Goal: Information Seeking & Learning: Learn about a topic

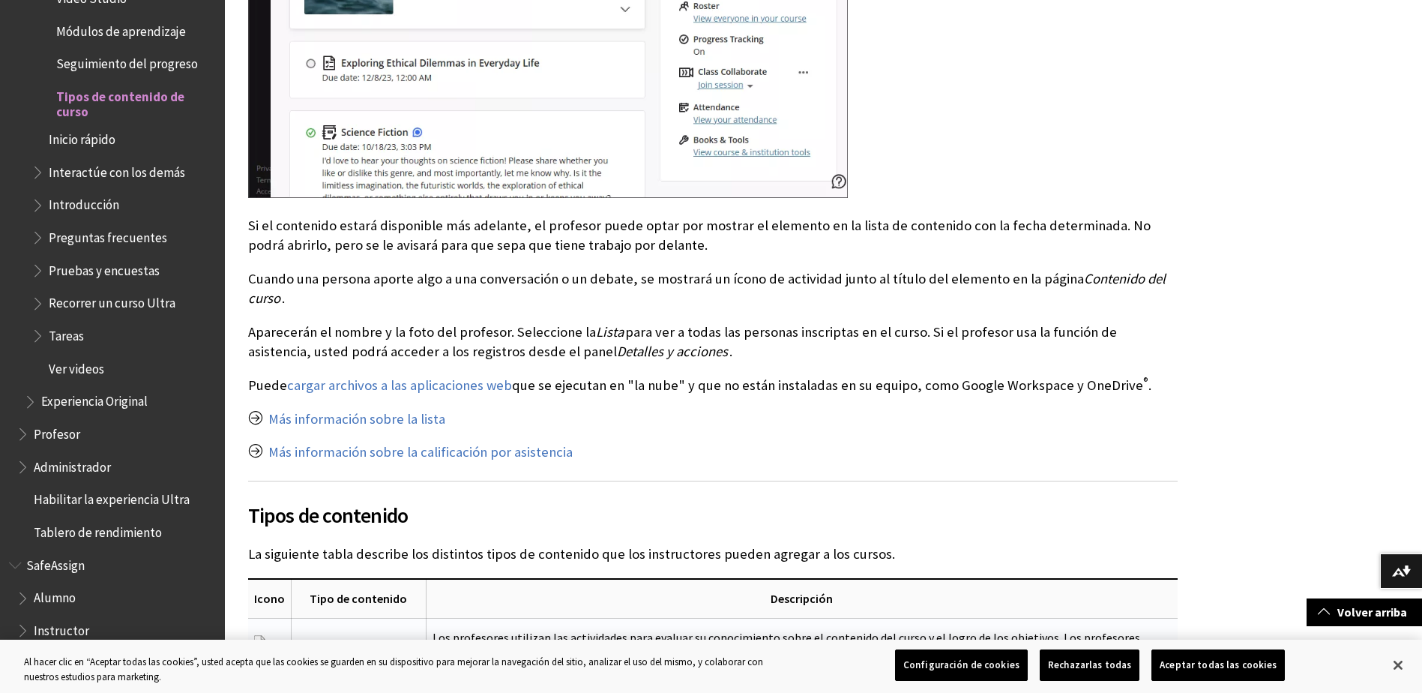
scroll to position [1657, 0]
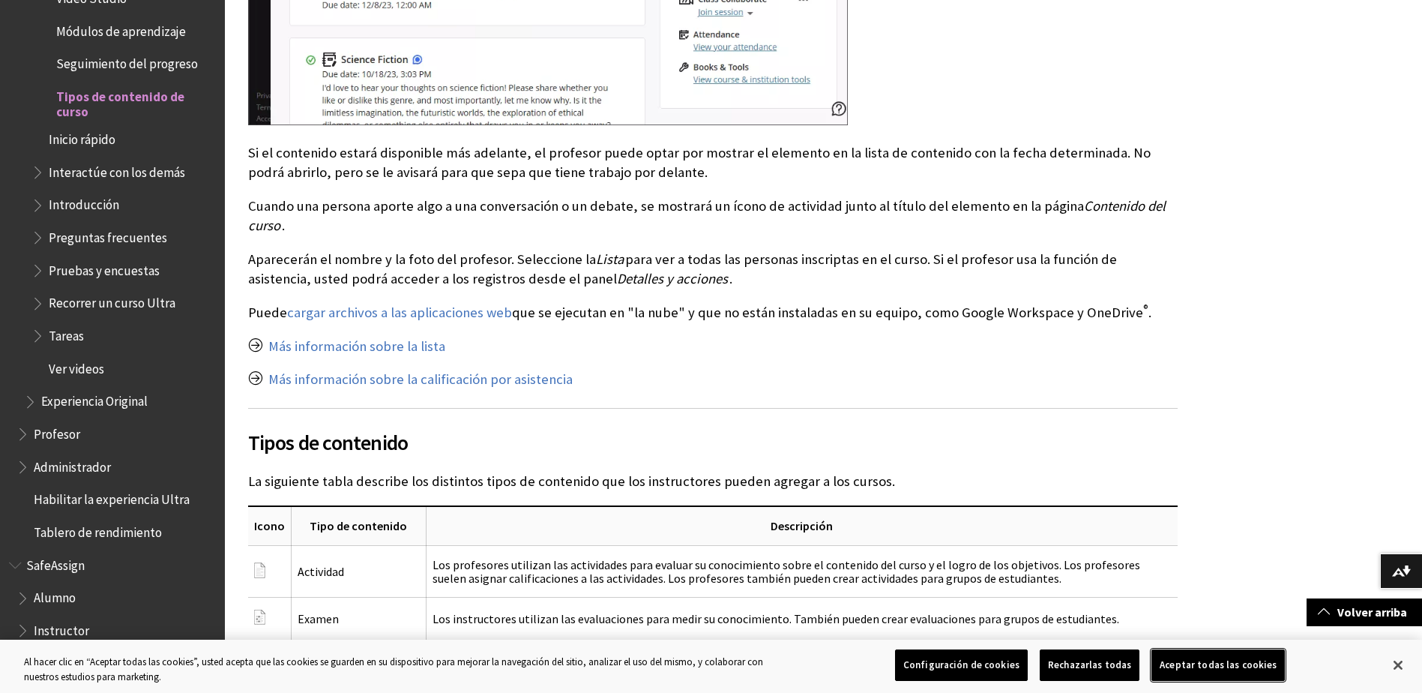
click at [1184, 668] on button "Aceptar todas las cookies" at bounding box center [1217, 664] width 133 height 31
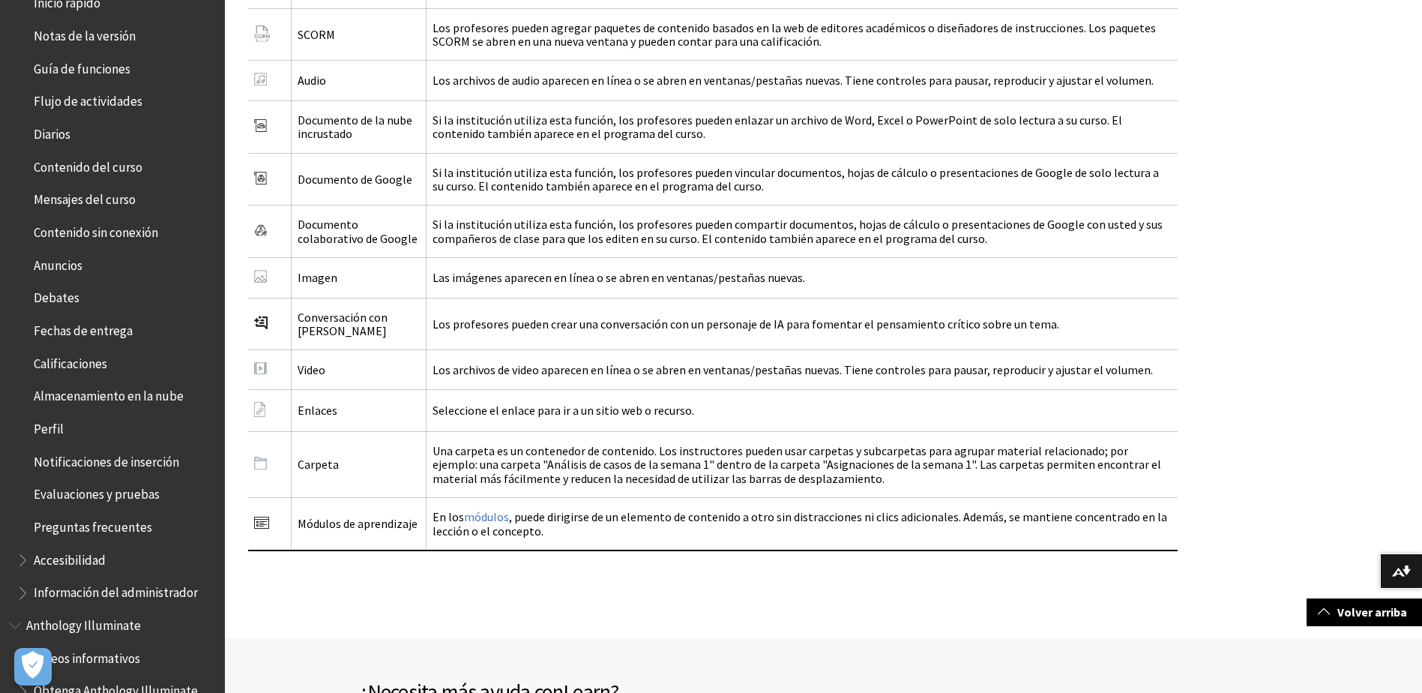
scroll to position [225, 0]
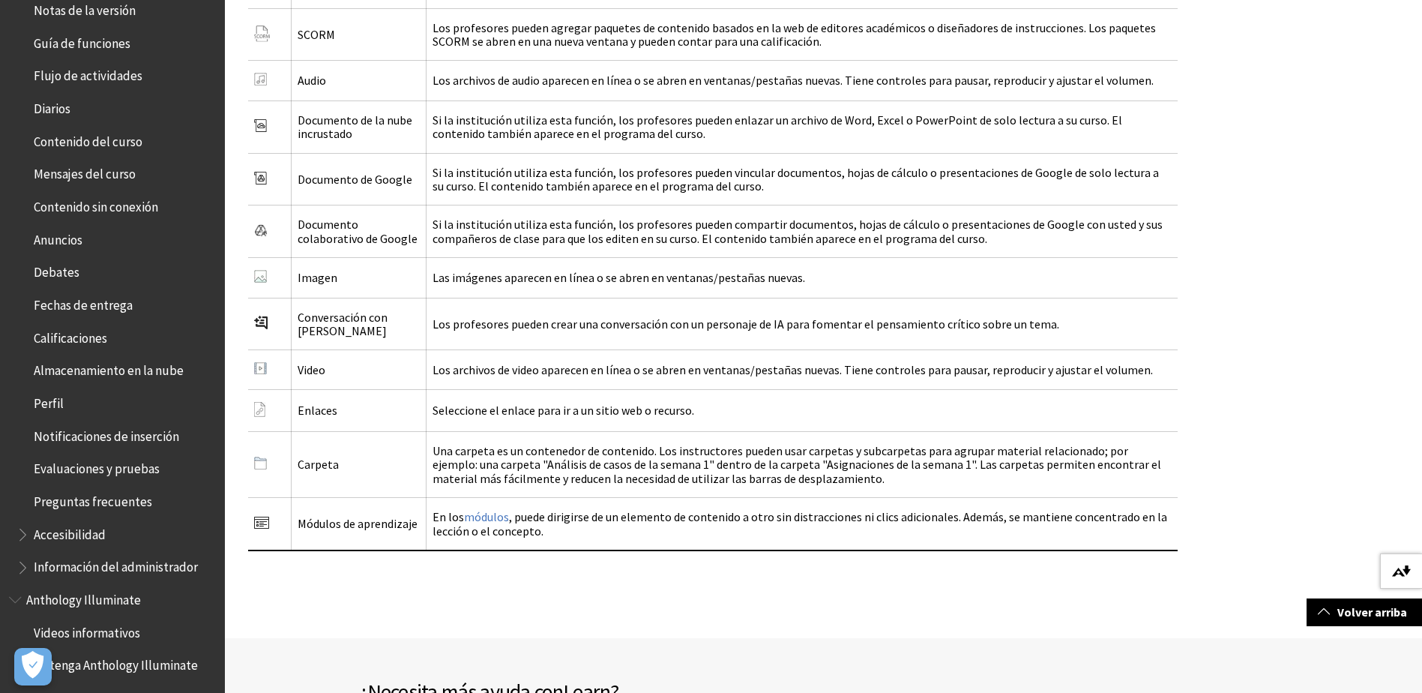
click at [1398, 567] on img at bounding box center [1401, 571] width 19 height 12
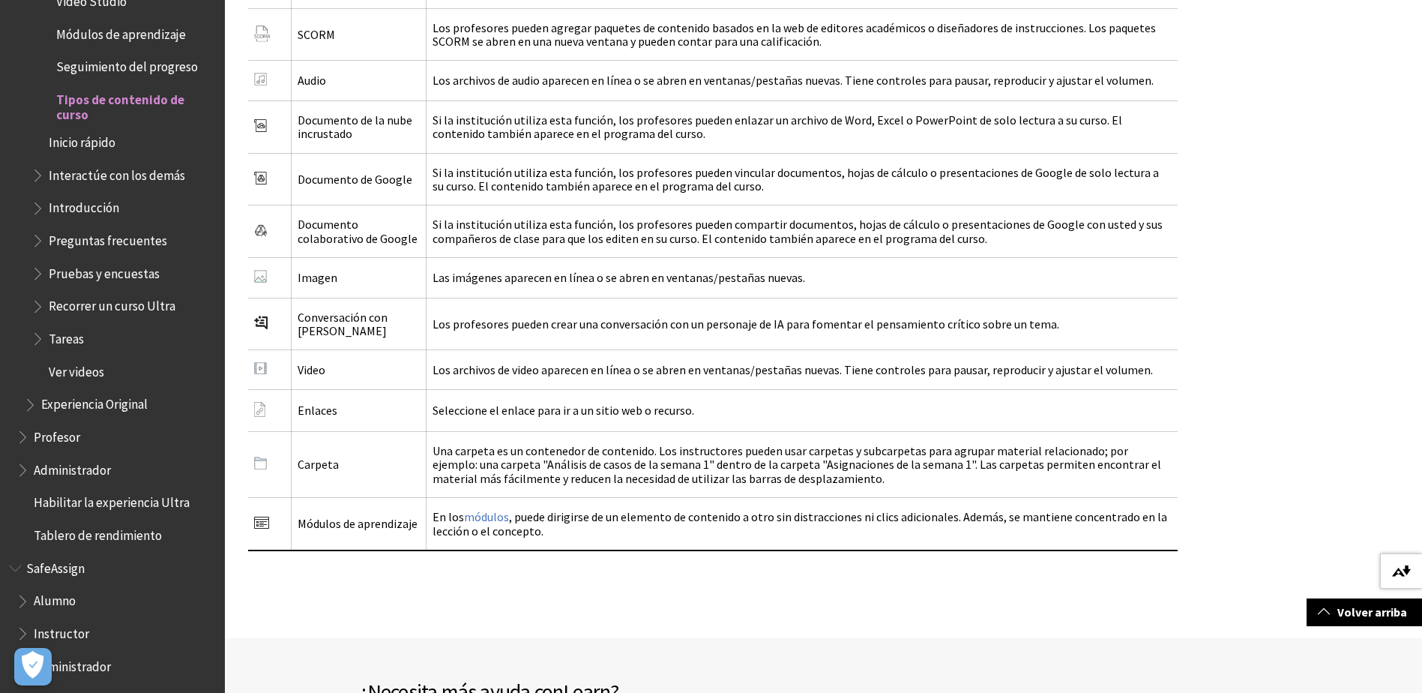
scroll to position [1858, 0]
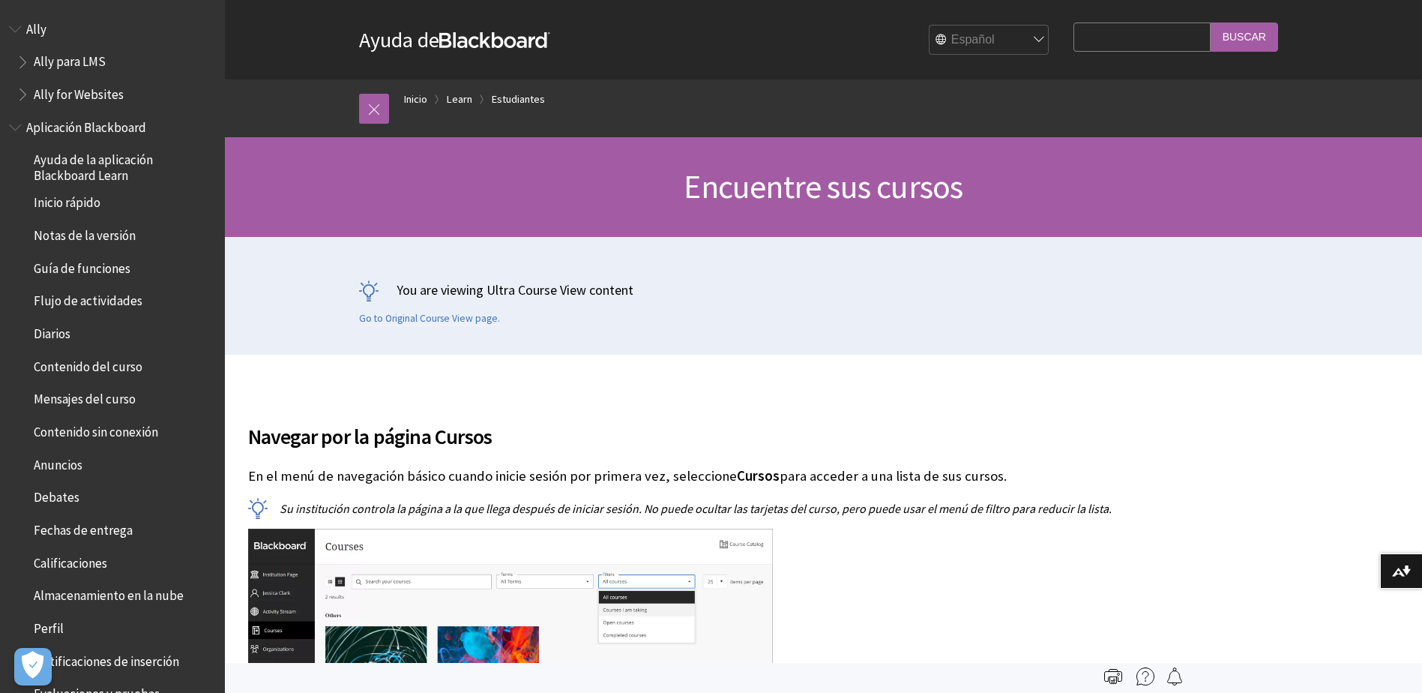
scroll to position [1238, 0]
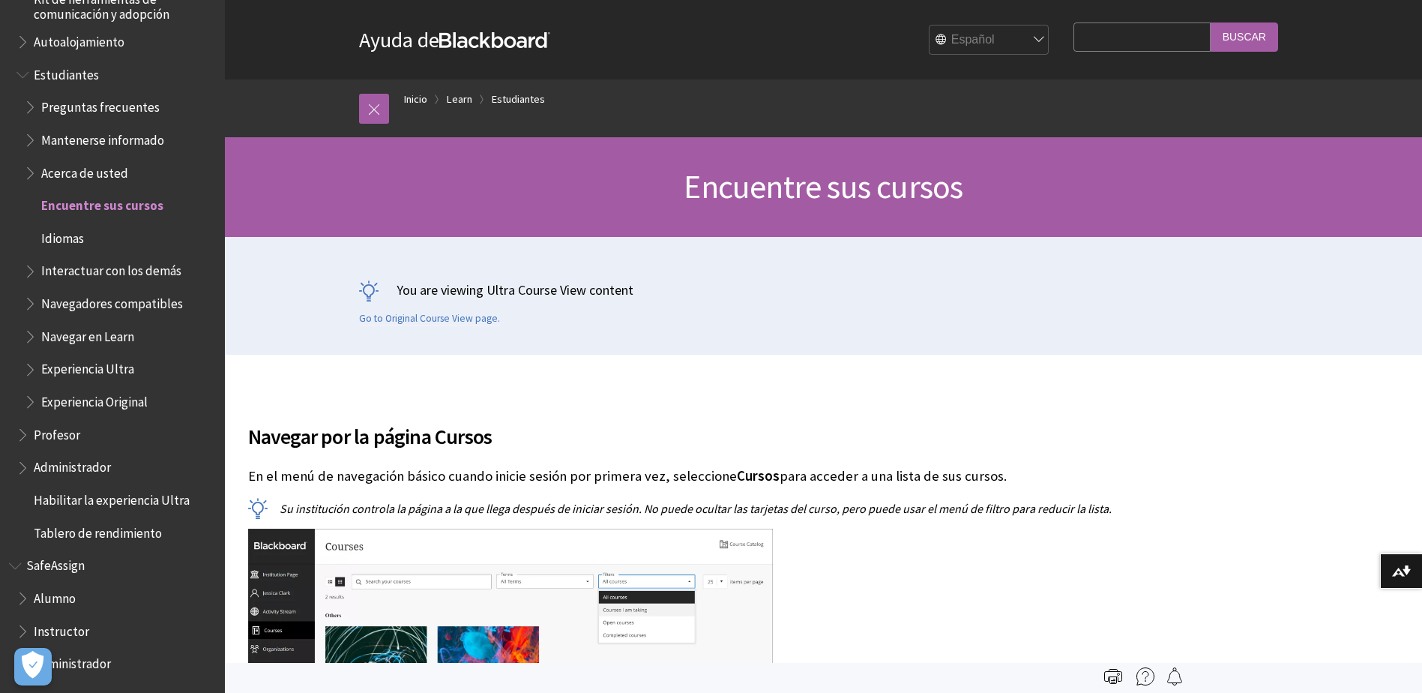
click at [1088, 34] on input "Search Query" at bounding box center [1141, 36] width 136 height 29
type input "sala"
click at [1165, 177] on h1 "Encuentre sus cursos" at bounding box center [823, 187] width 959 height 40
